Goal: Task Accomplishment & Management: Manage account settings

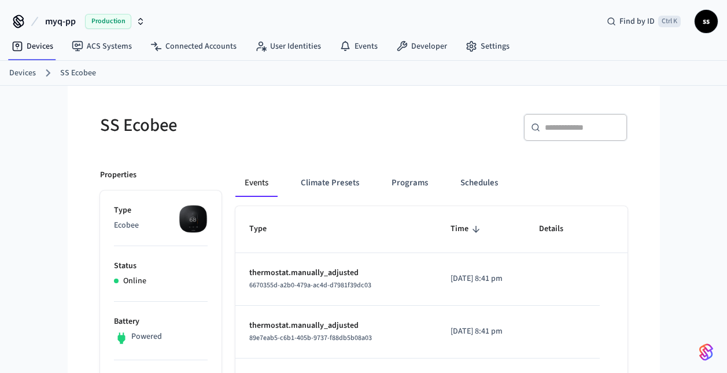
click at [26, 71] on link "Devices" at bounding box center [22, 73] width 27 height 12
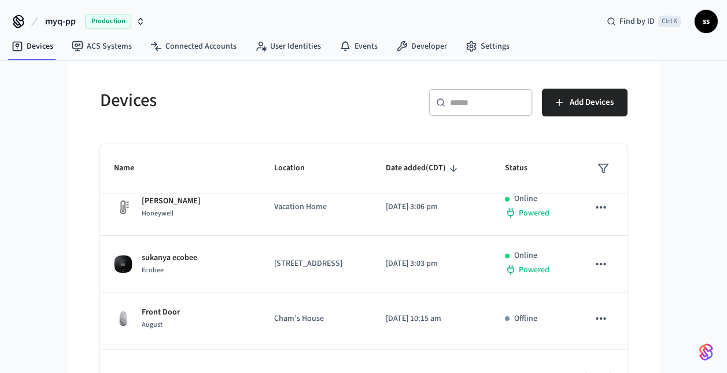
scroll to position [355, 0]
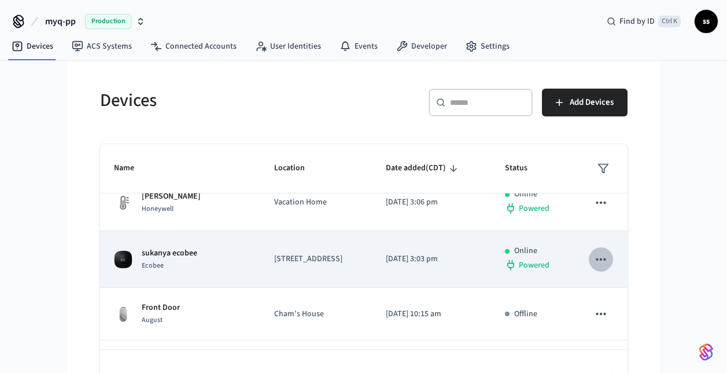
click at [598, 267] on icon "sticky table" at bounding box center [600, 259] width 15 height 15
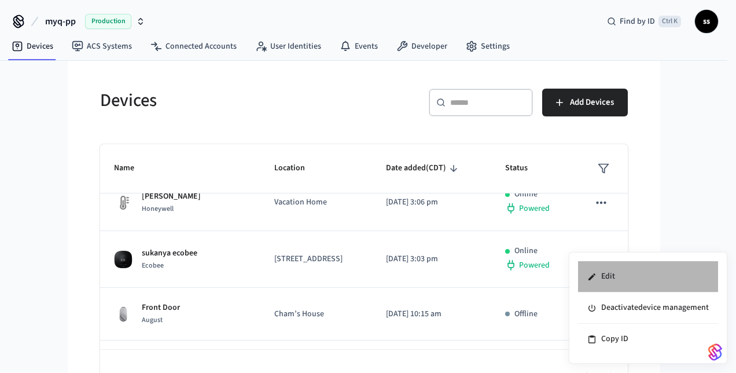
click at [607, 281] on li "Edit" at bounding box center [648, 276] width 140 height 31
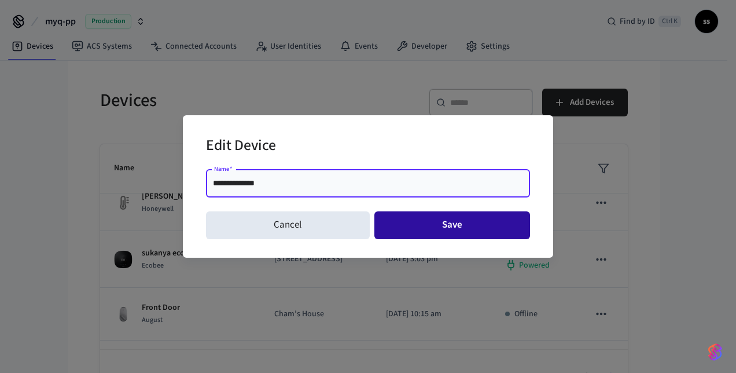
type input "**********"
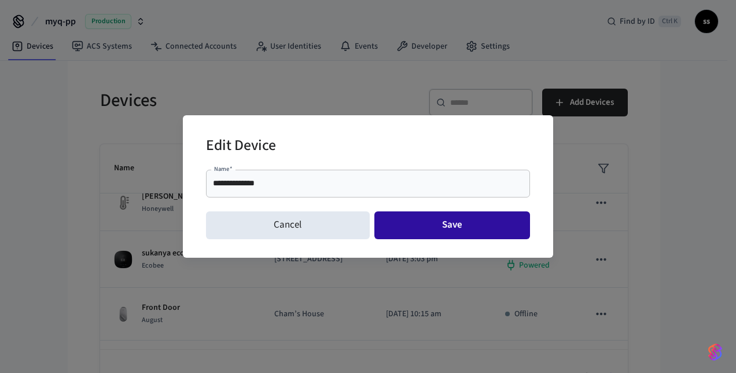
click at [429, 230] on button "Save" at bounding box center [452, 225] width 156 height 28
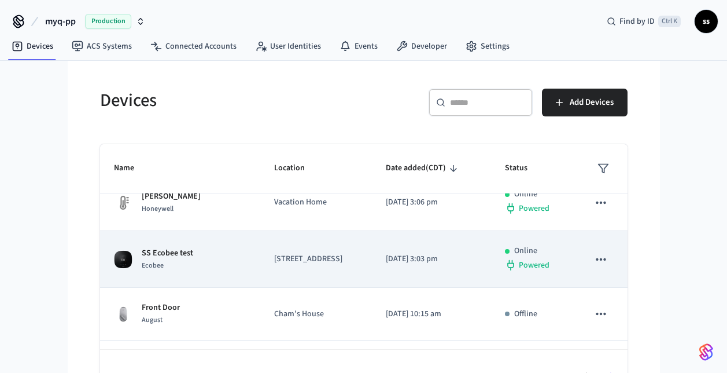
click at [327, 287] on td "[STREET_ADDRESS]" at bounding box center [316, 259] width 112 height 57
